Goal: Task Accomplishment & Management: Complete application form

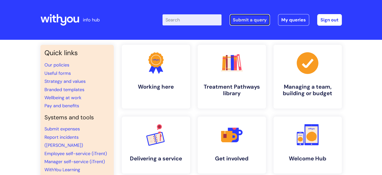
click at [251, 22] on link "Submit a query" at bounding box center [250, 20] width 40 height 12
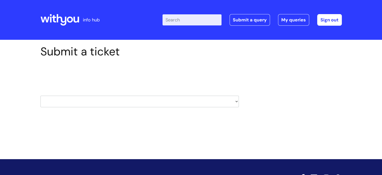
click at [188, 99] on select "HR / People IT and Support Clinical Drug Alerts Finance Accounts Data Support T…" at bounding box center [139, 101] width 198 height 12
select select "data_support_team"
click at [40, 95] on select "HR / People IT and Support Clinical Drug Alerts Finance Accounts Data Support T…" at bounding box center [139, 101] width 198 height 12
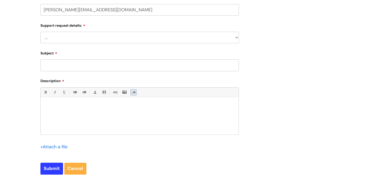
scroll to position [126, 0]
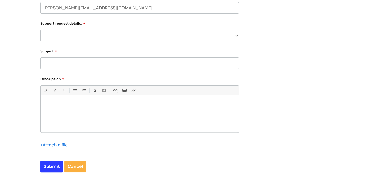
click at [235, 32] on select "... My enquiry relates to Nebula My enquiry relates to Halo My enquiry relates …" at bounding box center [139, 36] width 198 height 12
select select "My enquiry relates to Nebula"
click at [40, 30] on select "... My enquiry relates to Nebula My enquiry relates to Halo My enquiry relates …" at bounding box center [139, 36] width 198 height 12
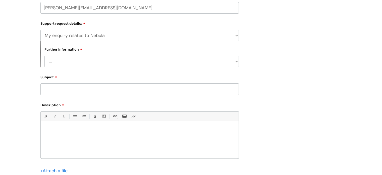
click at [187, 64] on select "... I need to delete an event I've got an issue or have found a fault I have an…" at bounding box center [141, 62] width 194 height 12
select select "I'd like to request some data from the system"
click at [44, 56] on select "... I need to delete an event I've got an issue or have found a fault I have an…" at bounding box center [141, 62] width 194 height 12
click at [133, 128] on p at bounding box center [139, 129] width 190 height 5
paste div
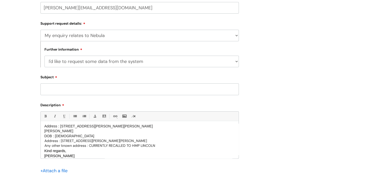
scroll to position [41, 0]
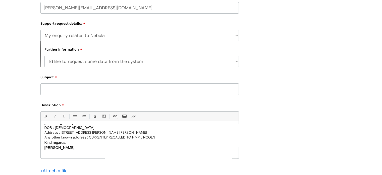
click at [43, 142] on div "Good afternoon, We have received a DARDR, please could systems/archives be chec…" at bounding box center [140, 140] width 198 height 35
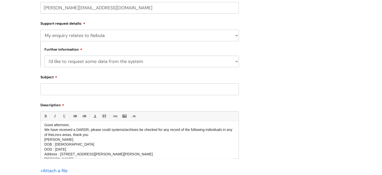
scroll to position [0, 0]
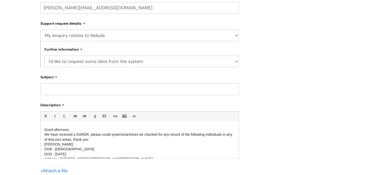
click at [76, 131] on p "Good afternoon," at bounding box center [139, 129] width 190 height 5
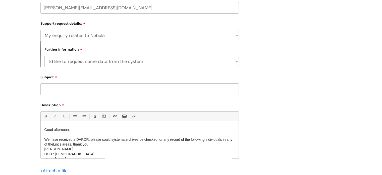
click at [98, 144] on p "We have received a DARDR, please could systems/archives be checked for any reco…" at bounding box center [139, 142] width 190 height 10
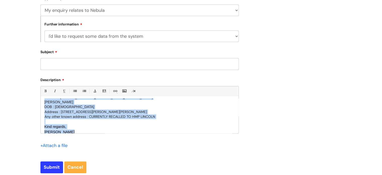
scroll to position [56, 0]
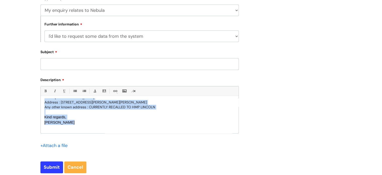
drag, startPoint x: 44, startPoint y: 105, endPoint x: 108, endPoint y: 141, distance: 73.7
click at [108, 141] on div "Bold (Ctrl-B) Italic (Ctrl-I) Underline(Ctrl-U) • Unordered List (Ctrl-Shift-7)…" at bounding box center [139, 121] width 198 height 70
click at [85, 117] on p "Kind regards," at bounding box center [139, 116] width 190 height 5
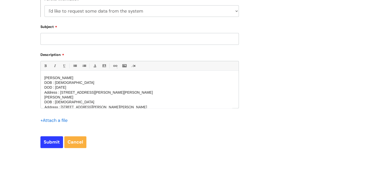
scroll to position [32, 0]
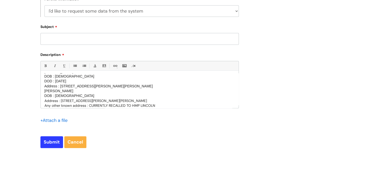
click at [143, 87] on p "Address : [STREET_ADDRESS][PERSON_NAME][PERSON_NAME]" at bounding box center [139, 86] width 190 height 5
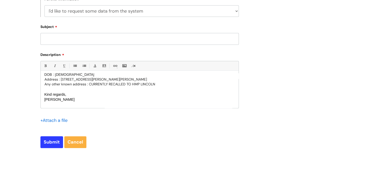
scroll to position [61, 0]
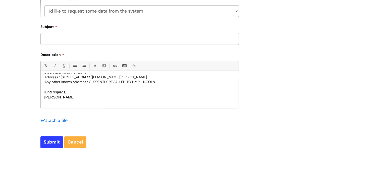
click at [99, 40] on input "Subject" at bounding box center [139, 39] width 198 height 12
click at [86, 39] on input "DARDR" at bounding box center [139, 39] width 198 height 12
type input "DARDR info request"
click at [50, 144] on input "Submit" at bounding box center [51, 142] width 23 height 12
type input "Please Wait..."
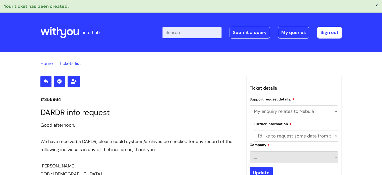
select select "My enquiry relates to Nebula"
select select "I'd like to request some data from the system"
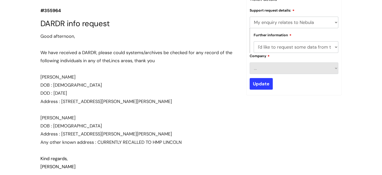
scroll to position [88, 0]
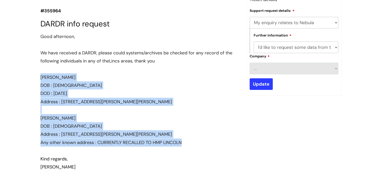
drag, startPoint x: 41, startPoint y: 76, endPoint x: 196, endPoint y: 145, distance: 169.9
click at [196, 145] on div "Good afternoon, We have received a DARDR, please could systems/archives be chec…" at bounding box center [139, 105] width 198 height 146
copy div "[PERSON_NAME] : [DEMOGRAPHIC_DATA] DOD : [DATE] Address : [STREET_ADDRESS][PERS…"
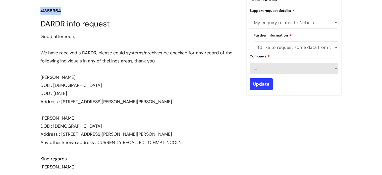
drag, startPoint x: 63, startPoint y: 9, endPoint x: 41, endPoint y: 11, distance: 22.4
click at [41, 11] on p "#355964" at bounding box center [139, 11] width 198 height 8
copy p "#355964"
